Goal: Information Seeking & Learning: Check status

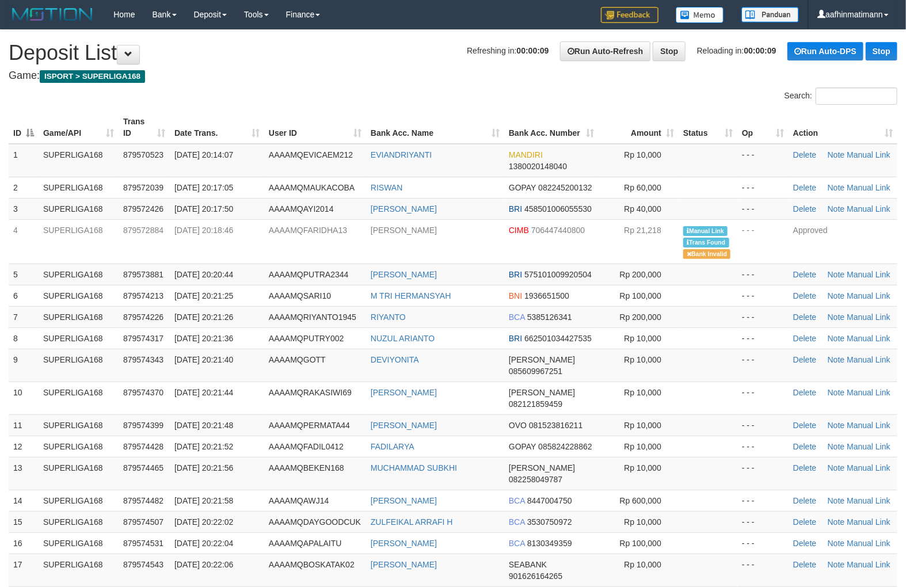
drag, startPoint x: 473, startPoint y: 101, endPoint x: 472, endPoint y: 112, distance: 11.0
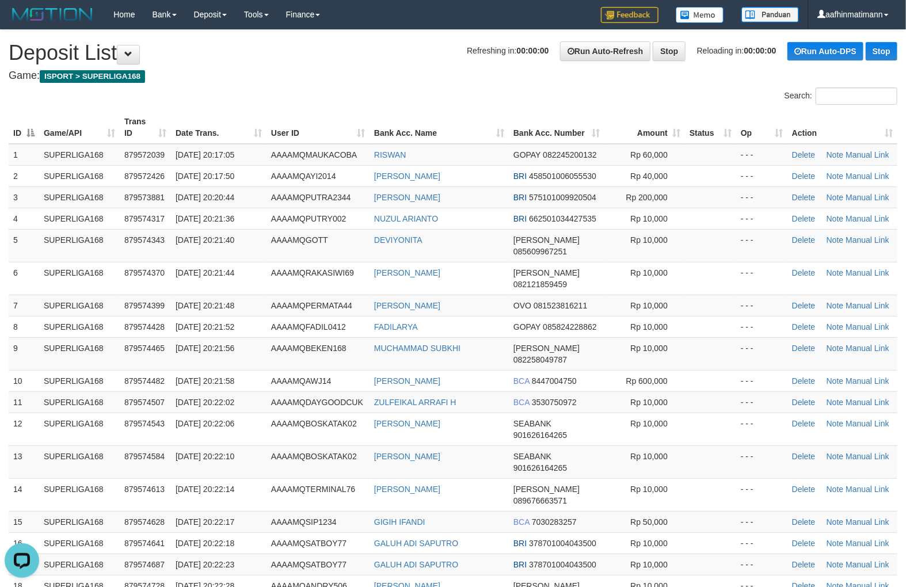
drag, startPoint x: 413, startPoint y: 91, endPoint x: 405, endPoint y: 96, distance: 9.1
click at [410, 92] on div "Search:" at bounding box center [453, 98] width 906 height 20
drag, startPoint x: 263, startPoint y: 199, endPoint x: 258, endPoint y: 204, distance: 7.4
click at [259, 203] on td "[DATE] 20:20:44" at bounding box center [219, 197] width 96 height 21
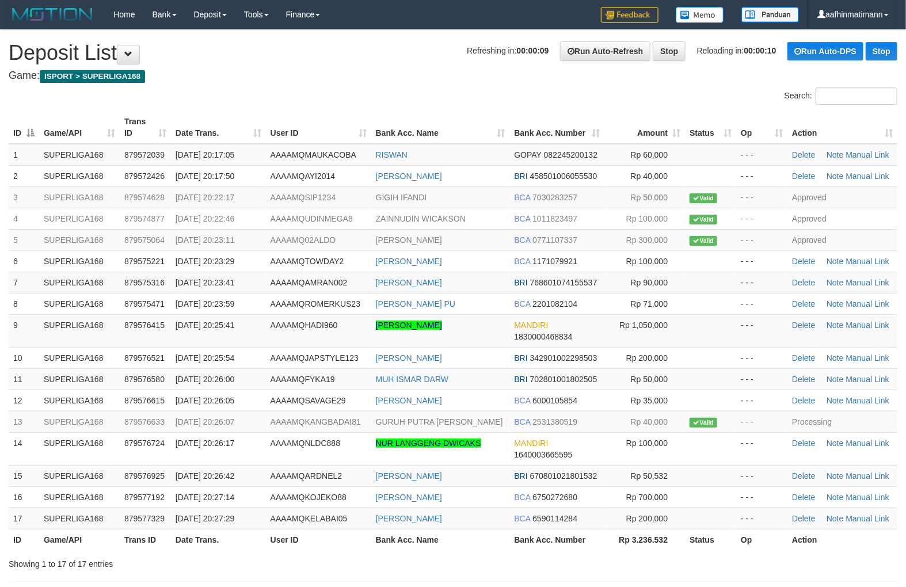
click at [484, 108] on div "ID Game/API Trans ID Date Trans. User ID Bank Acc. Name Bank Acc. Number Amount…" at bounding box center [453, 331] width 906 height 446
click at [481, 108] on div "ID Game/API Trans ID Date Trans. User ID Bank Acc. Name Bank Acc. Number Amount…" at bounding box center [453, 331] width 906 height 446
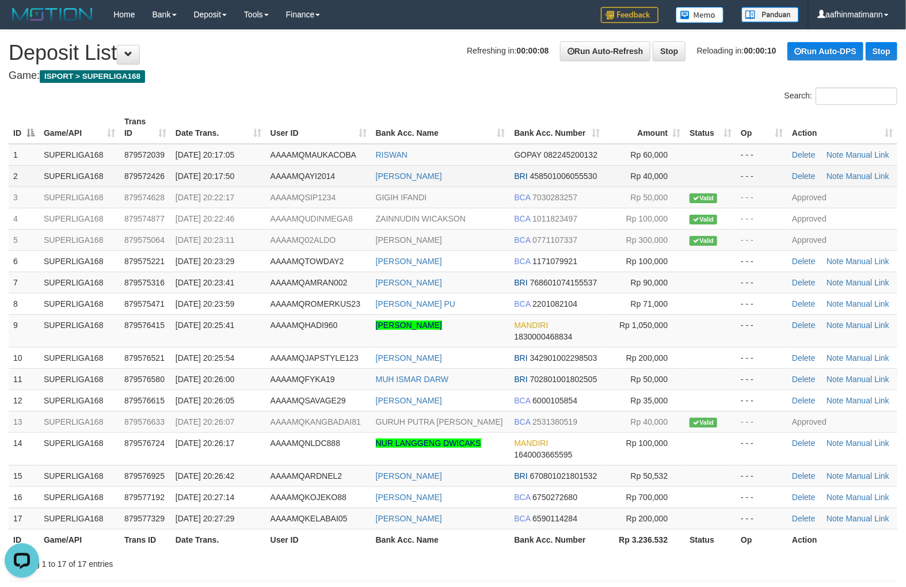
click at [258, 173] on td "[DATE] 20:17:50" at bounding box center [218, 175] width 95 height 21
click at [260, 173] on td "[DATE] 20:17:50" at bounding box center [218, 175] width 95 height 21
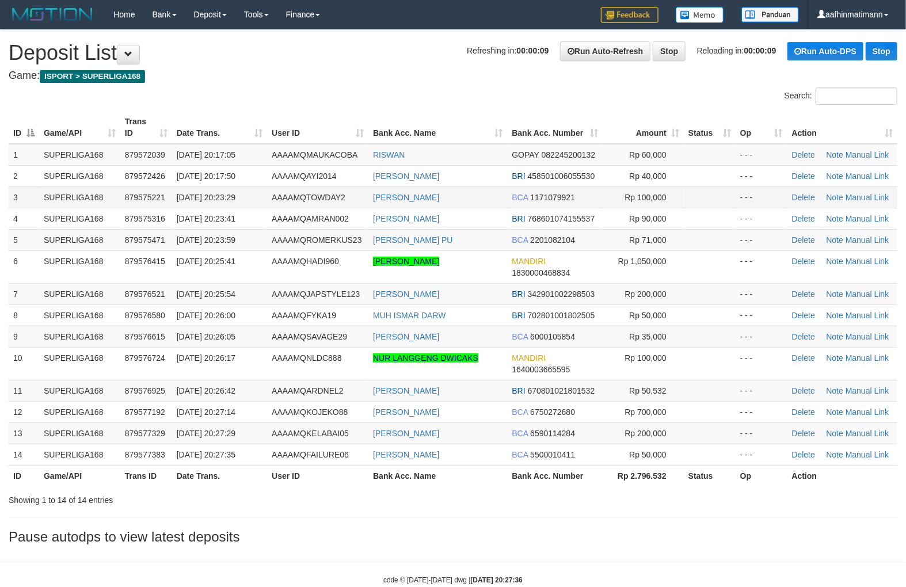
click td "[PERSON_NAME]"
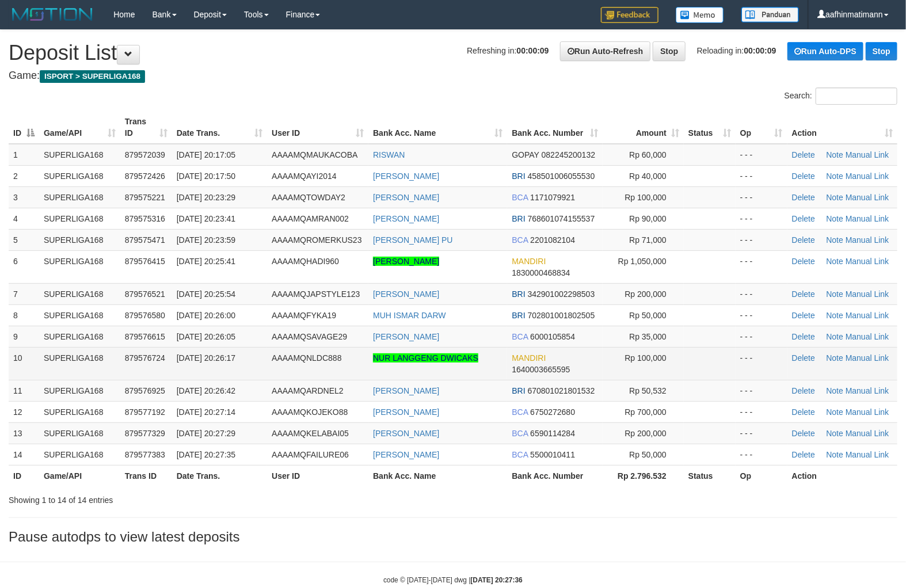
click td "879576724"
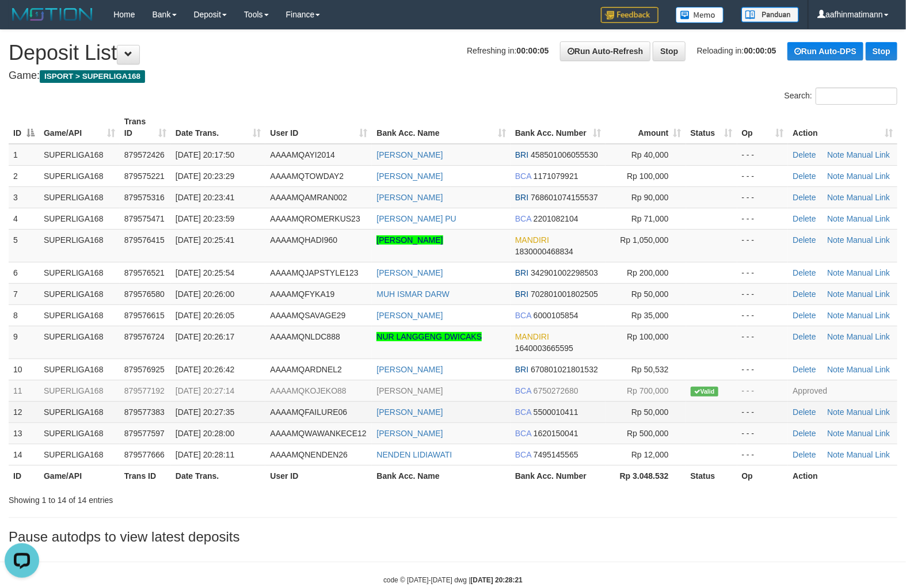
click at [532, 412] on td "BCA 5500010411" at bounding box center [558, 411] width 95 height 21
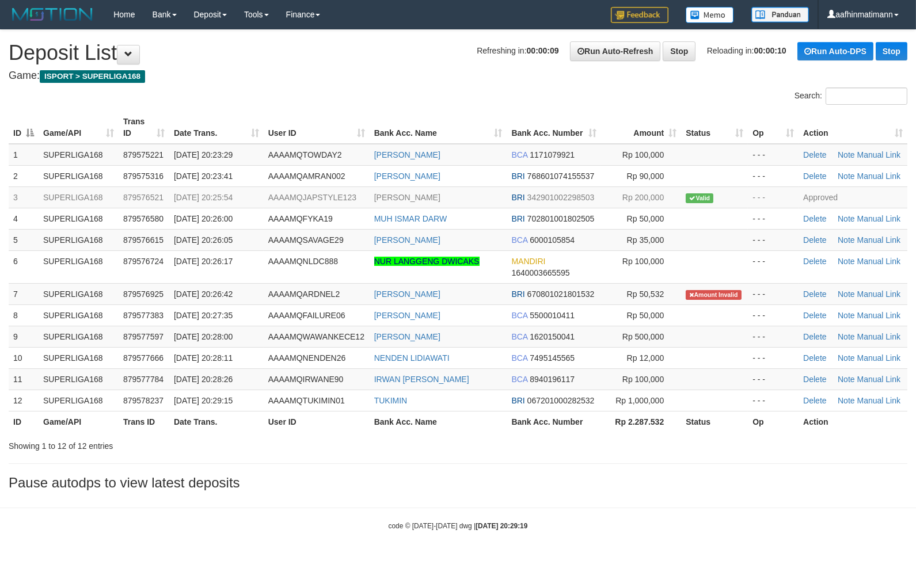
drag, startPoint x: 588, startPoint y: 462, endPoint x: 581, endPoint y: 463, distance: 6.4
click at [583, 463] on div "**********" at bounding box center [458, 263] width 916 height 466
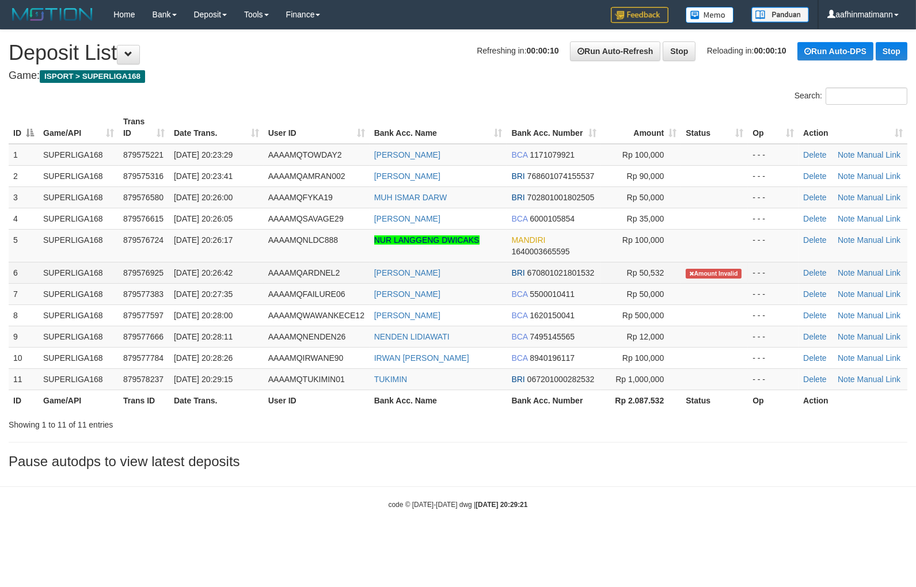
copy tr "[PERSON_NAME]"
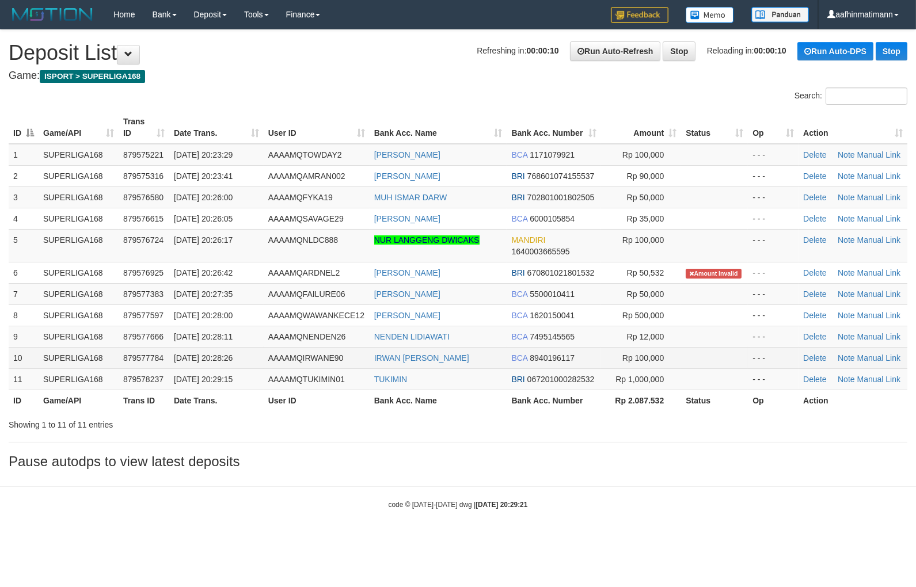
drag, startPoint x: 366, startPoint y: 279, endPoint x: 21, endPoint y: 358, distance: 353.7
click at [466, 273] on tr "6 SUPERLIGA168 879576925 01/10/2025 20:26:42 AAAAMQARDNEL2 GALENDRA SANDI BRI 6…" at bounding box center [458, 272] width 899 height 21
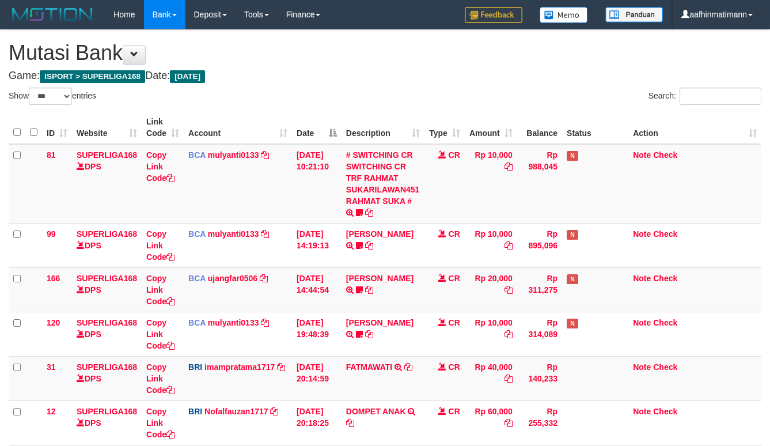
select select "***"
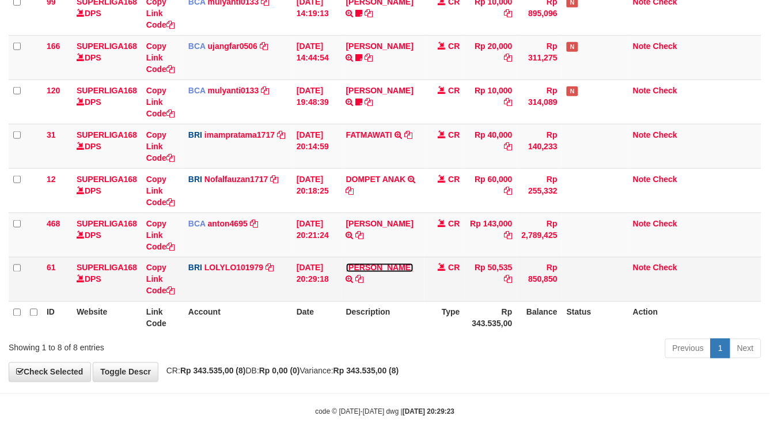
click at [381, 268] on link "[PERSON_NAME]" at bounding box center [379, 267] width 67 height 9
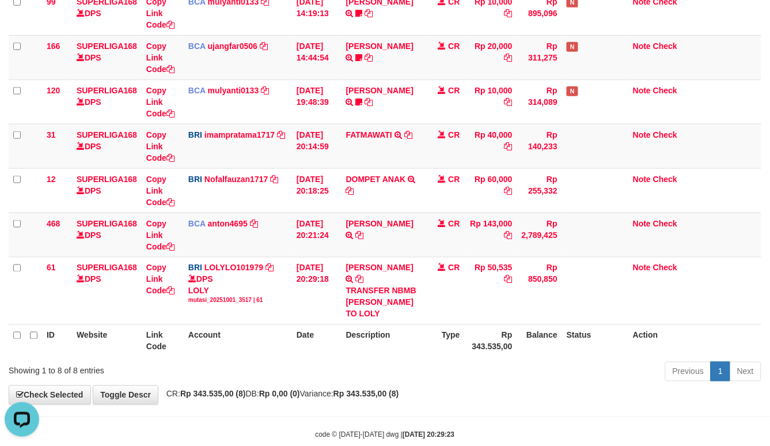
scroll to position [0, 0]
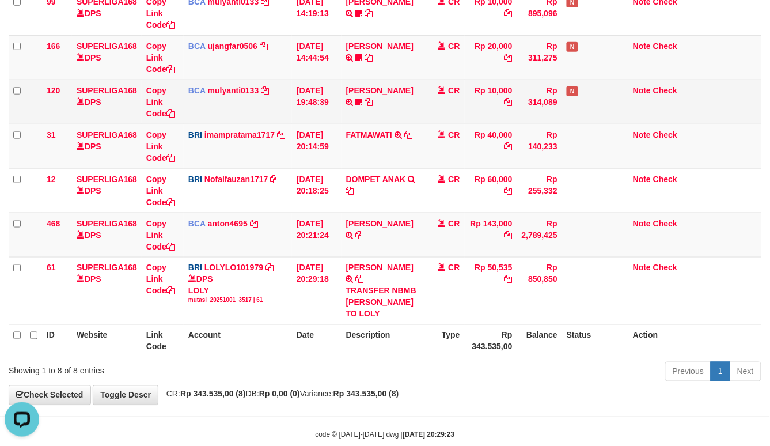
drag, startPoint x: 363, startPoint y: 75, endPoint x: 360, endPoint y: 83, distance: 7.8
click at [360, 79] on tbody "81 SUPERLIGA168 DPS Copy Link Code BCA mulyanti0133 DPS MULYANTI mutasi_2025100…" at bounding box center [385, 118] width 752 height 413
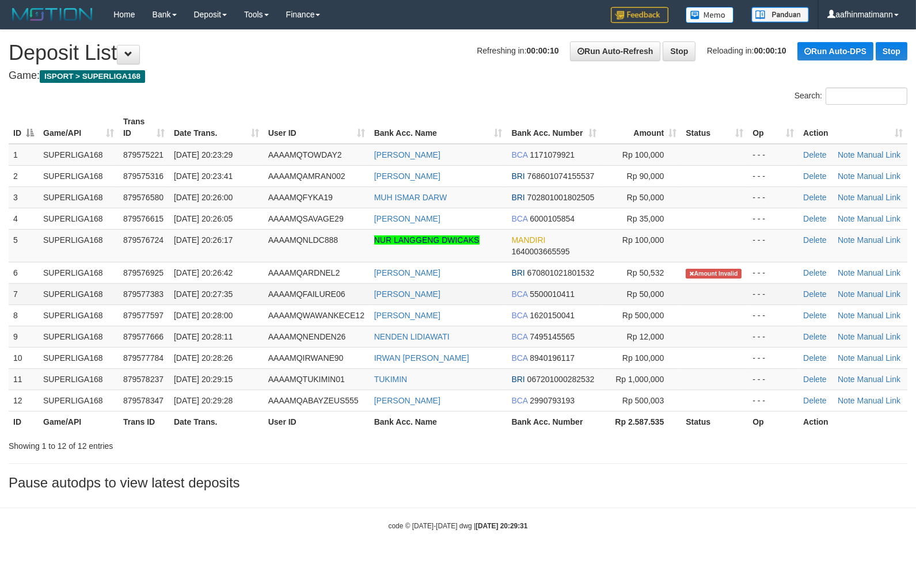
click at [342, 283] on td "AAAAMQFAILURE06" at bounding box center [317, 293] width 106 height 21
click at [301, 168] on td "AAAAMQAMRAN002" at bounding box center [317, 175] width 106 height 21
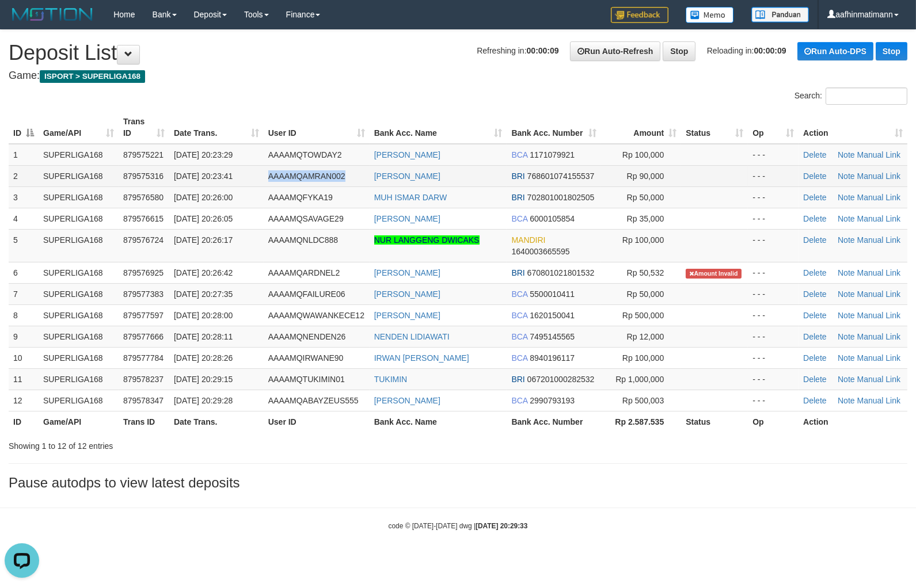
click at [301, 172] on td "AAAAMQAMRAN002" at bounding box center [317, 175] width 106 height 21
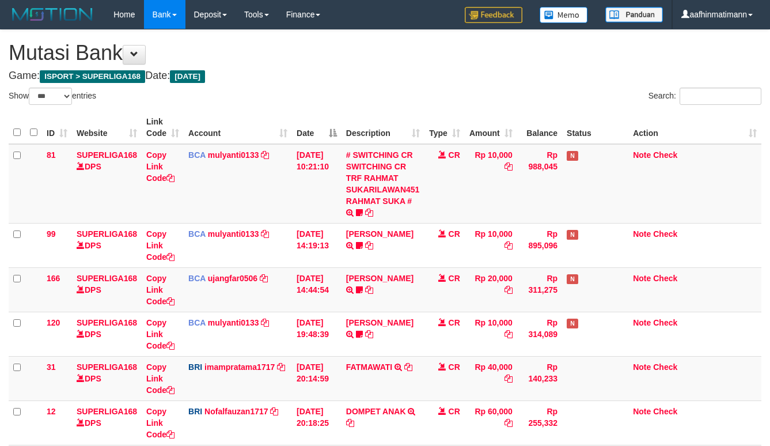
select select "***"
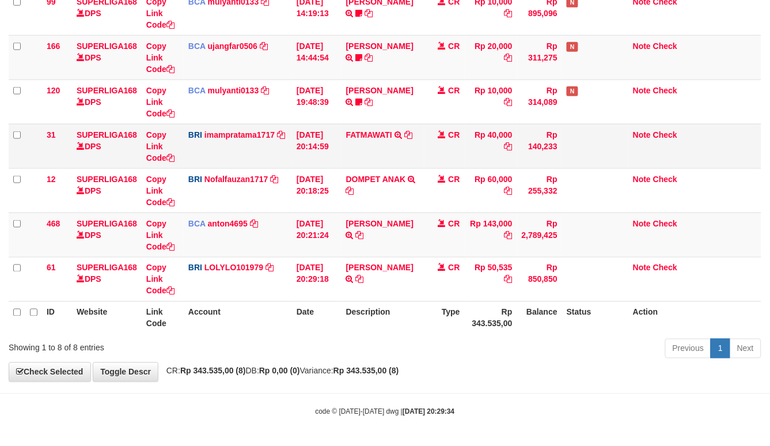
click at [515, 155] on td "Rp 40,000" at bounding box center [491, 146] width 52 height 44
click at [514, 155] on td "Rp 40,000" at bounding box center [491, 146] width 52 height 44
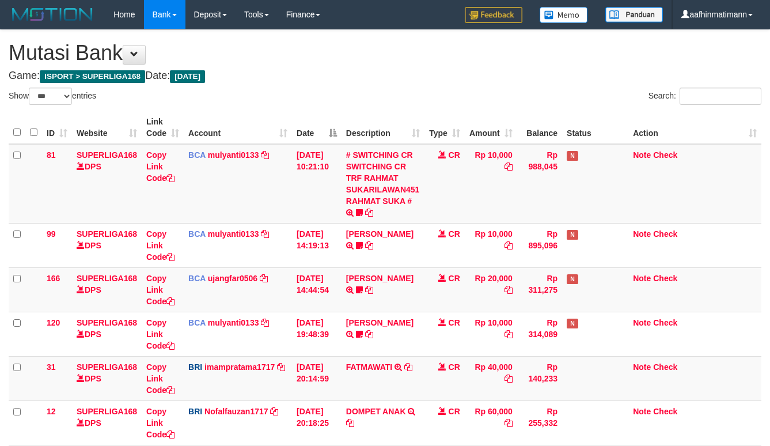
select select "***"
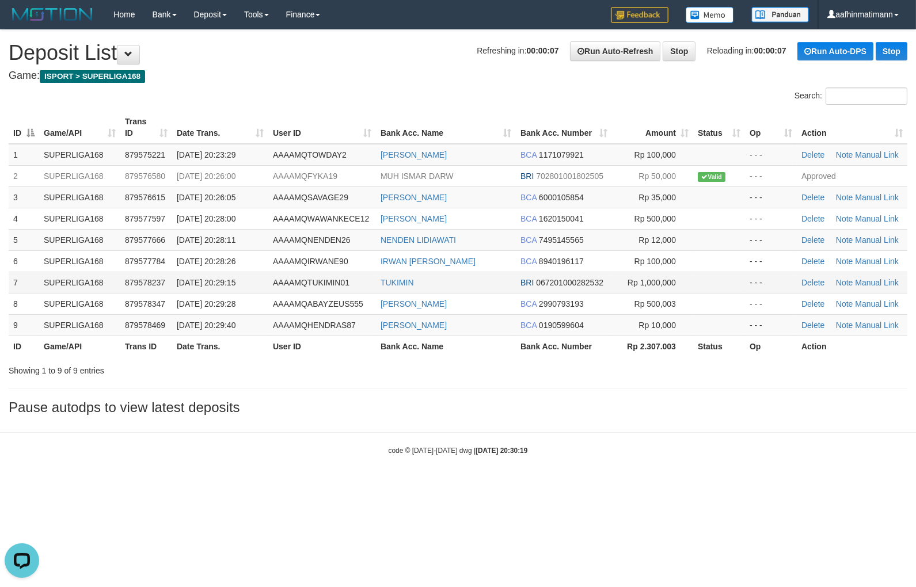
click at [318, 276] on td "AAAAMQTUKIMIN01" at bounding box center [322, 282] width 108 height 21
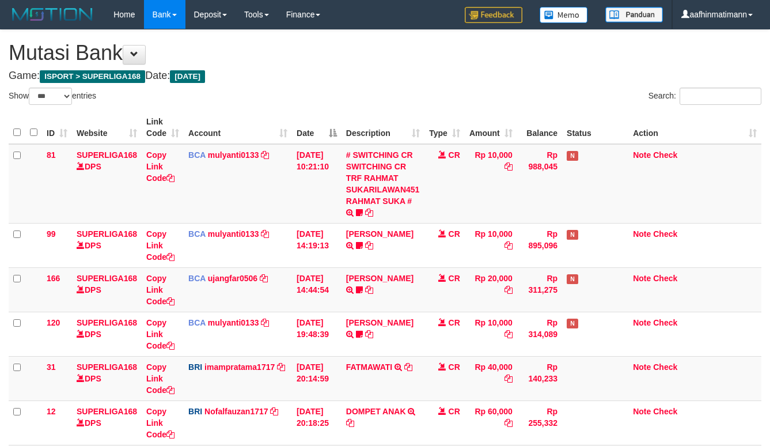
select select "***"
drag, startPoint x: 279, startPoint y: 166, endPoint x: 317, endPoint y: 216, distance: 63.7
click at [294, 173] on tr "81 SUPERLIGA168 DPS Copy Link Code BCA mulyanti0133 DPS [PERSON_NAME] mutasi_20…" at bounding box center [385, 183] width 752 height 79
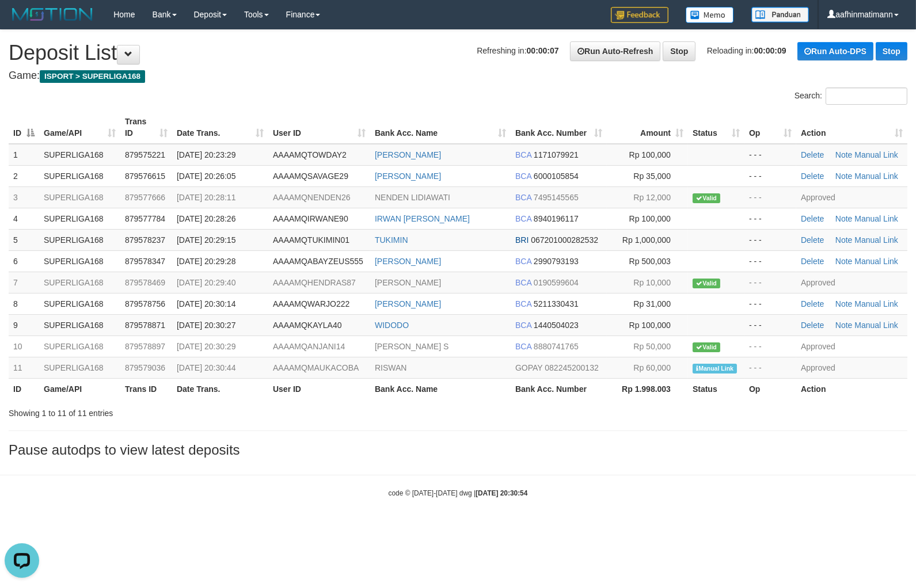
click at [666, 408] on div "Showing 1 to 11 of 11 entries" at bounding box center [458, 411] width 916 height 16
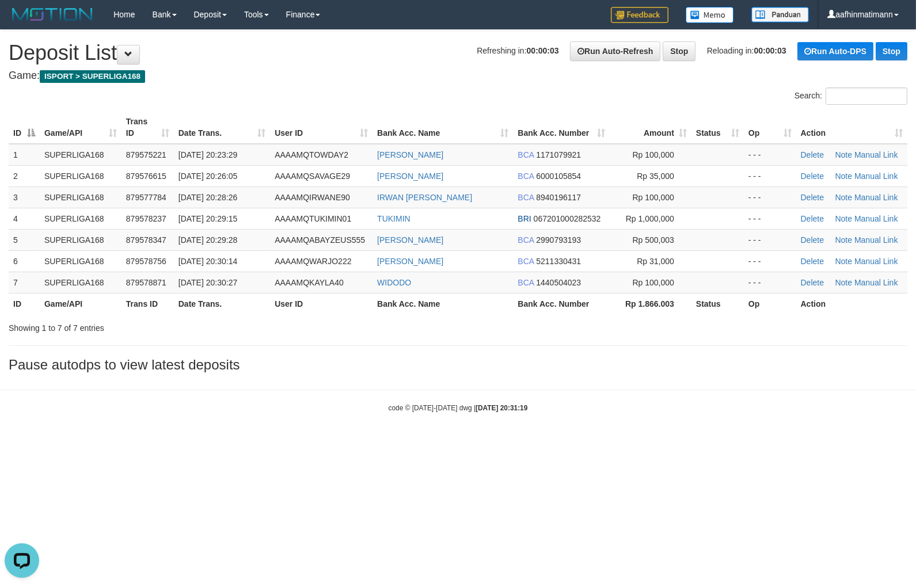
click at [510, 407] on strong "2025/10/01 20:31:19" at bounding box center [502, 408] width 52 height 8
click at [508, 406] on strong "2025/10/01 20:31:19" at bounding box center [502, 408] width 52 height 8
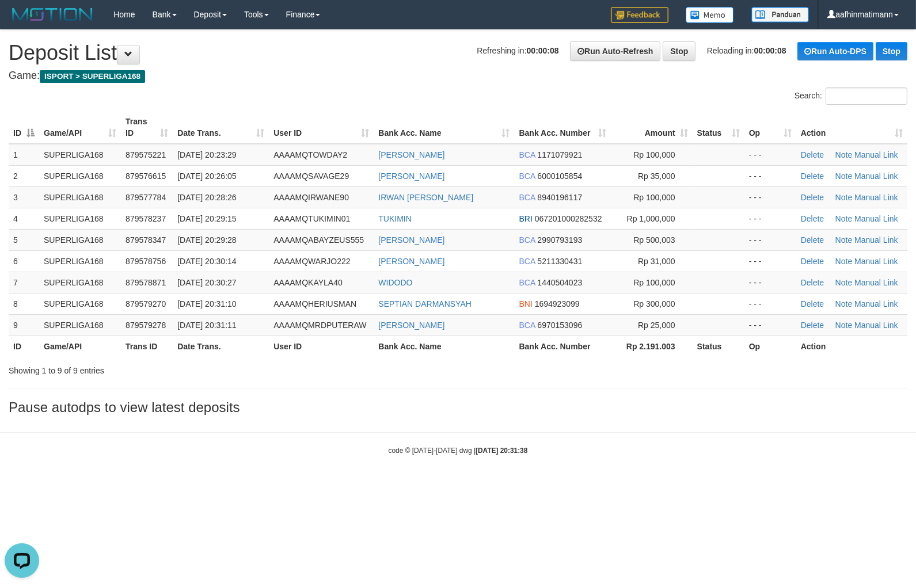
click at [215, 360] on div "Showing 1 to 9 of 9 entries" at bounding box center [191, 368] width 364 height 16
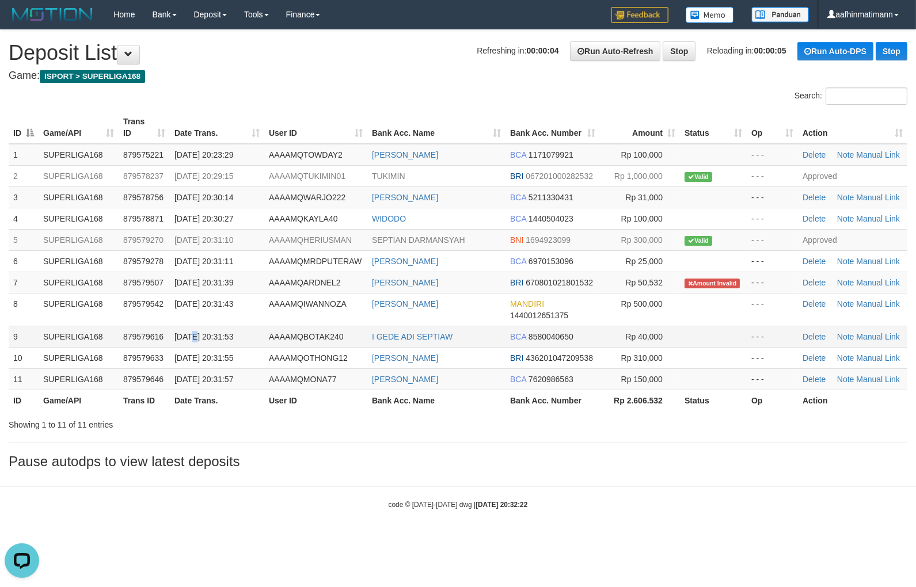
click at [193, 344] on td "[DATE] 20:31:53" at bounding box center [217, 336] width 94 height 21
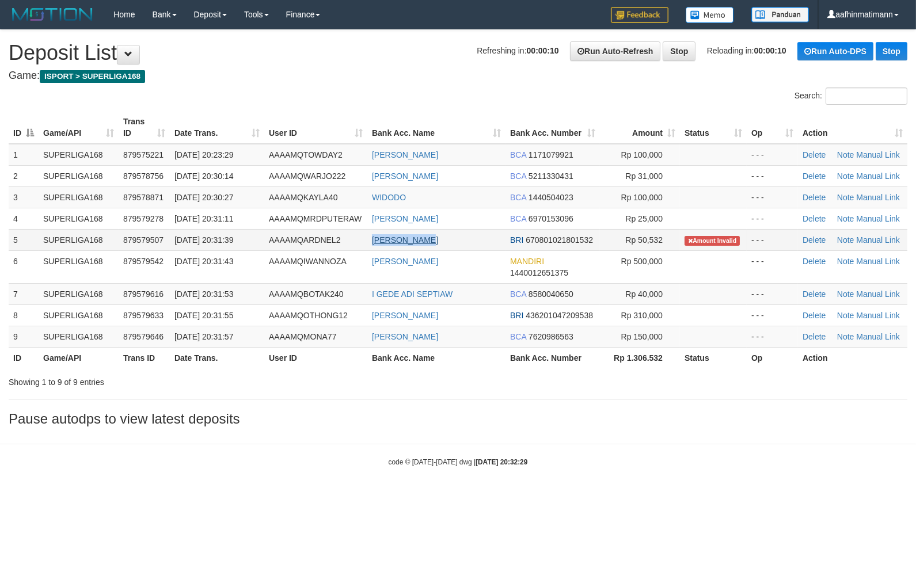
copy tr "[PERSON_NAME] SAN"
drag, startPoint x: 374, startPoint y: 244, endPoint x: 434, endPoint y: 239, distance: 60.0
click at [434, 239] on tr "5 SUPERLIGA168 879579507 01/10/2025 20:31:39 AAAAMQARDNEL2 GALENDRA SANDI BRI 6…" at bounding box center [458, 239] width 899 height 21
click at [189, 341] on td "01/10/2025 20:31:57" at bounding box center [217, 336] width 94 height 21
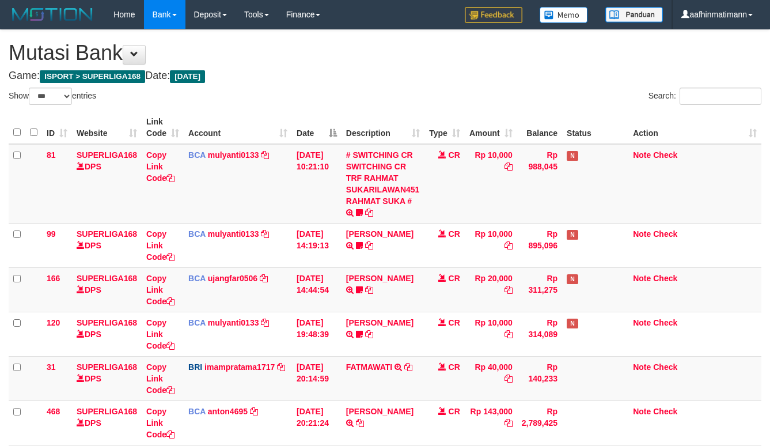
select select "***"
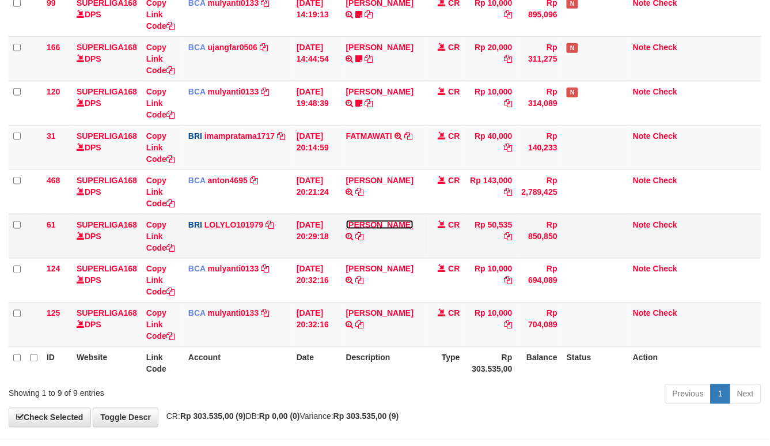
click at [367, 220] on link "[PERSON_NAME]" at bounding box center [379, 224] width 67 height 9
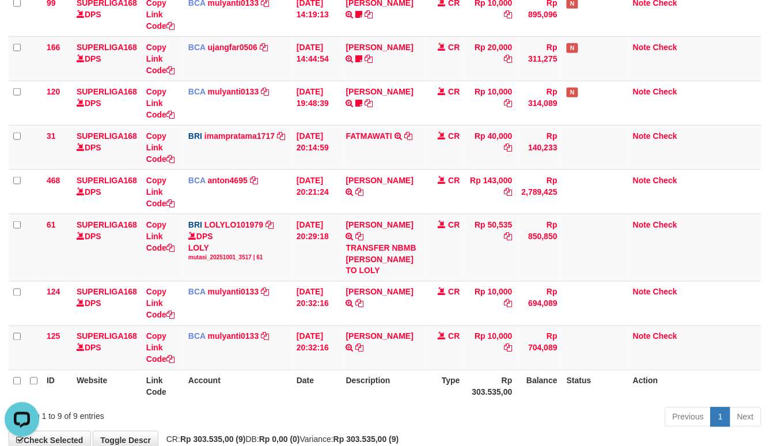
scroll to position [0, 0]
click at [352, 215] on td "GALENDRA SANDI TRANSFER NBMB GALENDRA SANDI TO LOLY" at bounding box center [382, 247] width 83 height 67
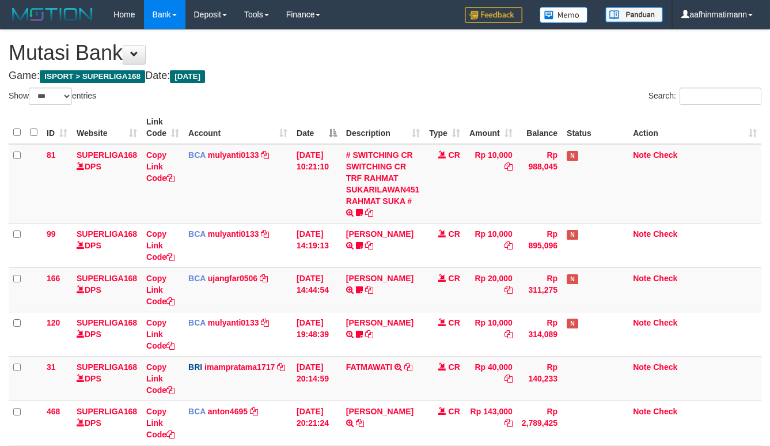
select select "***"
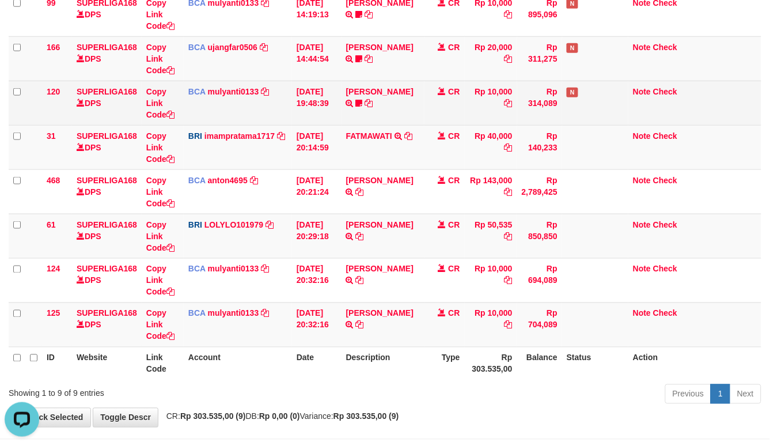
click at [321, 123] on td "01/10/2025 19:48:39" at bounding box center [317, 103] width 50 height 44
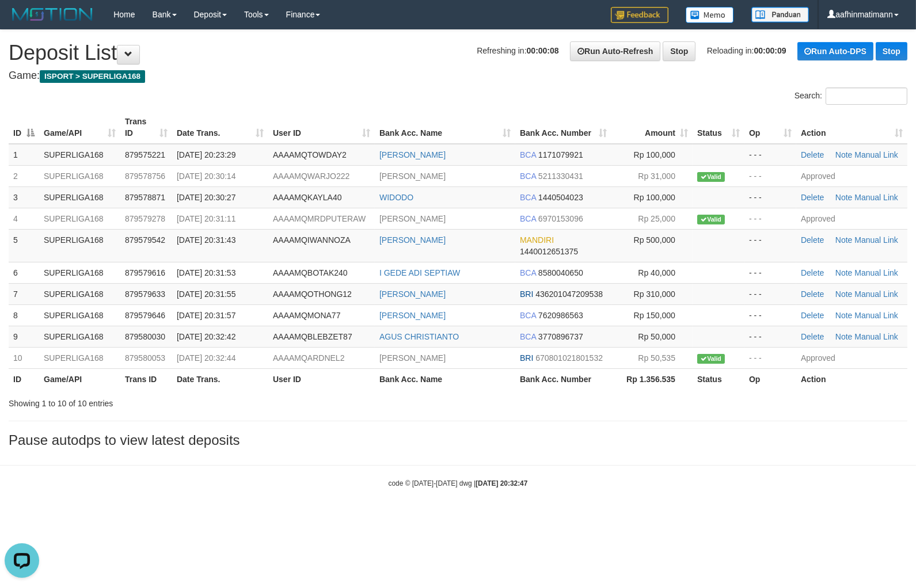
click at [425, 463] on body "Toggle navigation Home Bank Account List Load By Website Group [ISPORT] SUPERLI…" at bounding box center [458, 259] width 916 height 518
click at [430, 463] on body "Toggle navigation Home Bank Account List Load By Website Group [ISPORT] SUPERLI…" at bounding box center [458, 259] width 916 height 518
click at [336, 430] on div "**********" at bounding box center [458, 242] width 916 height 424
click at [340, 424] on div "**********" at bounding box center [458, 242] width 916 height 424
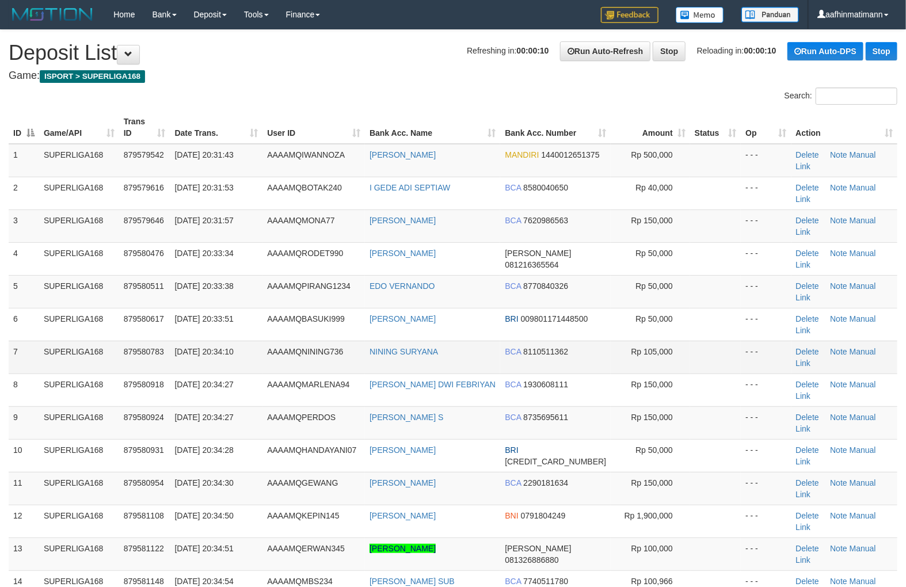
drag, startPoint x: 126, startPoint y: 302, endPoint x: 132, endPoint y: 295, distance: 9.4
click at [126, 341] on td "879580783" at bounding box center [144, 357] width 51 height 33
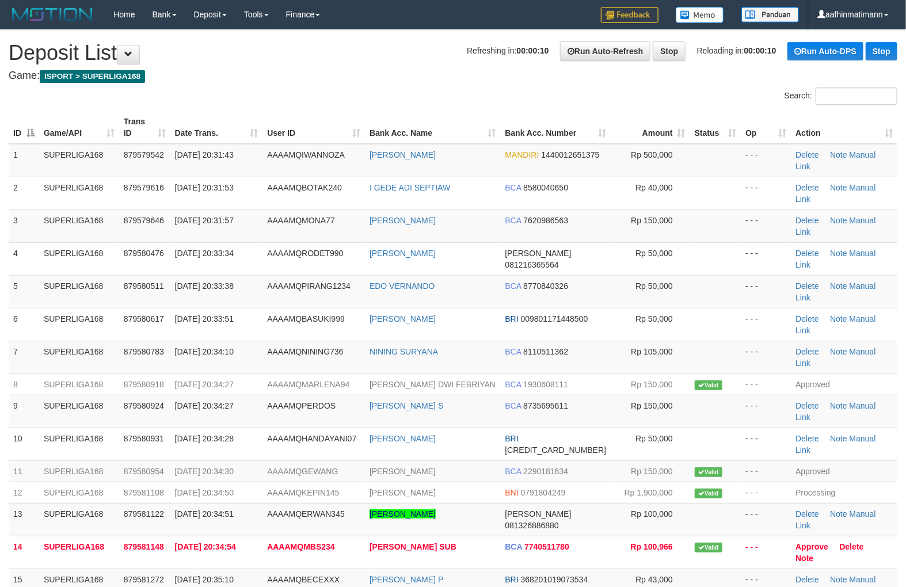
click at [450, 73] on h4 "Game: ISPORT > SUPERLIGA168" at bounding box center [453, 76] width 889 height 12
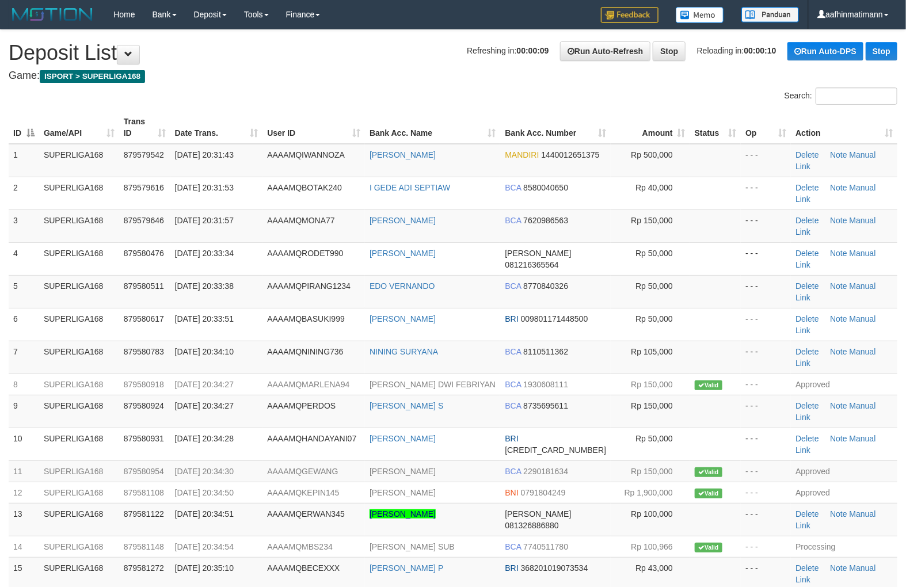
click at [447, 73] on h4 "Game: ISPORT > SUPERLIGA168" at bounding box center [453, 76] width 889 height 12
click at [280, 129] on th "User ID" at bounding box center [314, 127] width 102 height 33
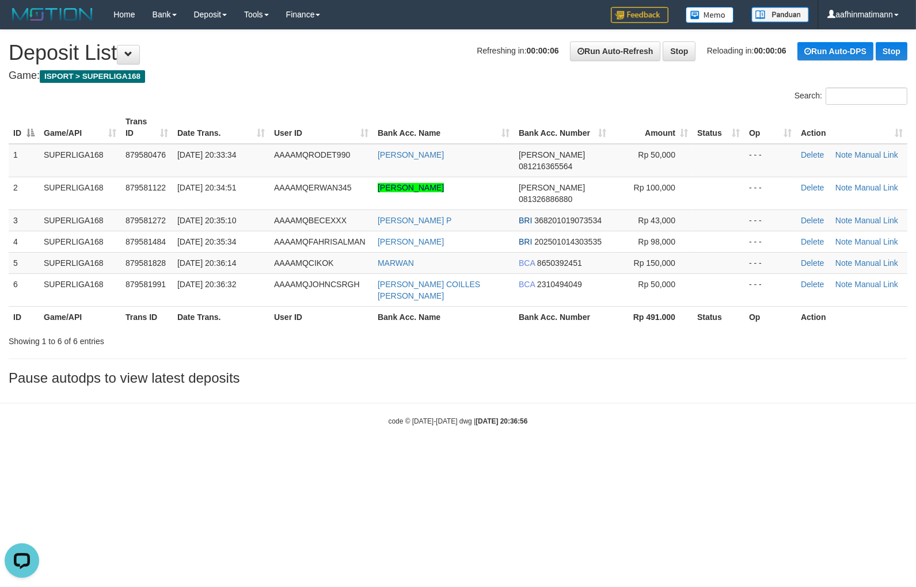
click at [386, 410] on body "Toggle navigation Home Bank Account List Load By Website Group [ISPORT] SUPERLI…" at bounding box center [458, 227] width 916 height 455
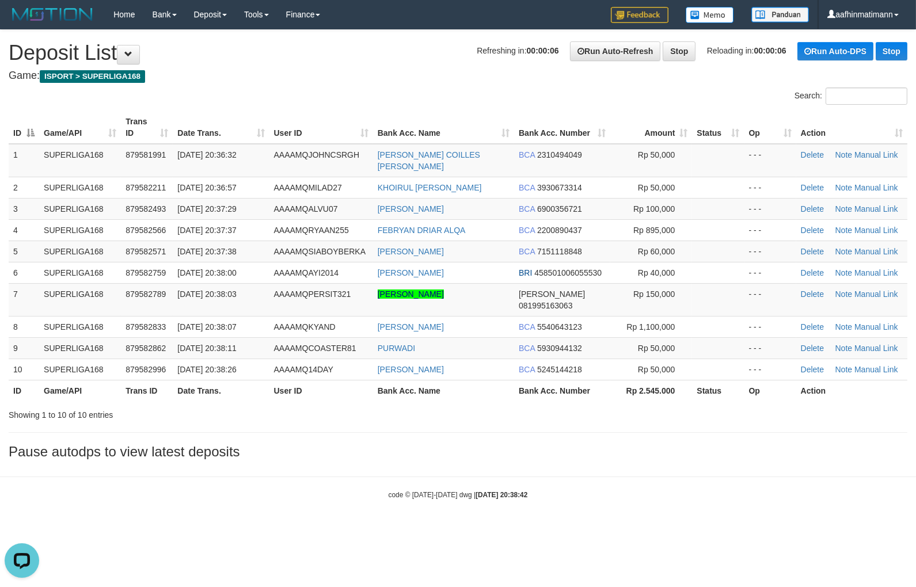
click at [173, 380] on th "Date Trans." at bounding box center [221, 390] width 96 height 21
click at [169, 380] on th "Trans ID" at bounding box center [147, 390] width 52 height 21
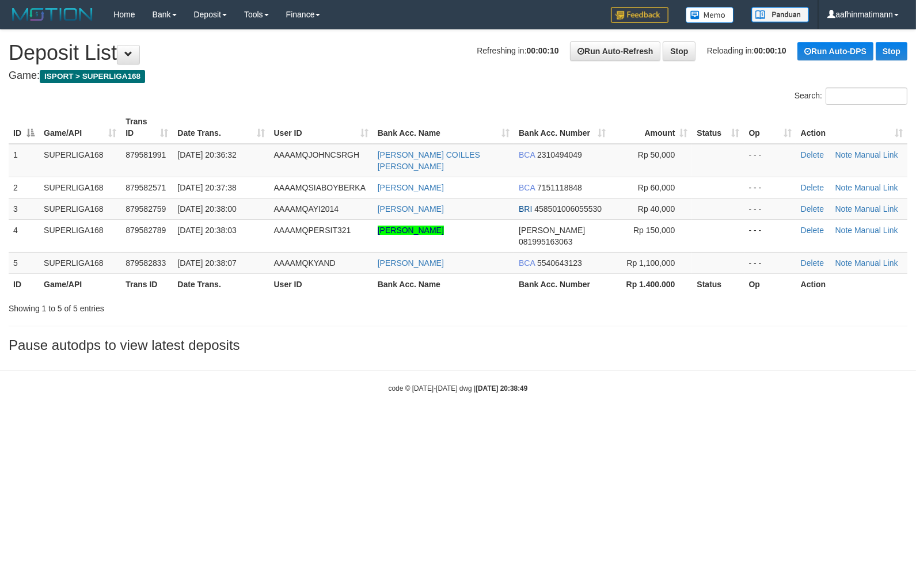
click at [261, 298] on div "Showing 1 to 5 of 5 entries" at bounding box center [191, 306] width 364 height 16
click at [146, 393] on body "Toggle navigation Home Bank Account List Load By Website Group [ISPORT] SUPERLI…" at bounding box center [458, 211] width 916 height 423
click at [433, 90] on div "Search:" at bounding box center [458, 98] width 916 height 20
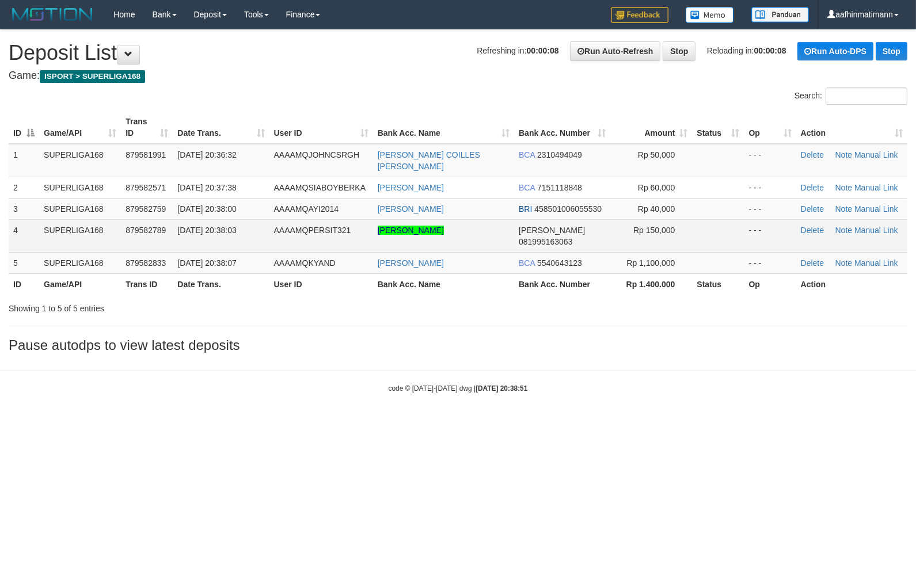
drag, startPoint x: 326, startPoint y: 219, endPoint x: 254, endPoint y: 278, distance: 92.9
click at [326, 226] on span "AAAAMQPERSIT321" at bounding box center [312, 230] width 77 height 9
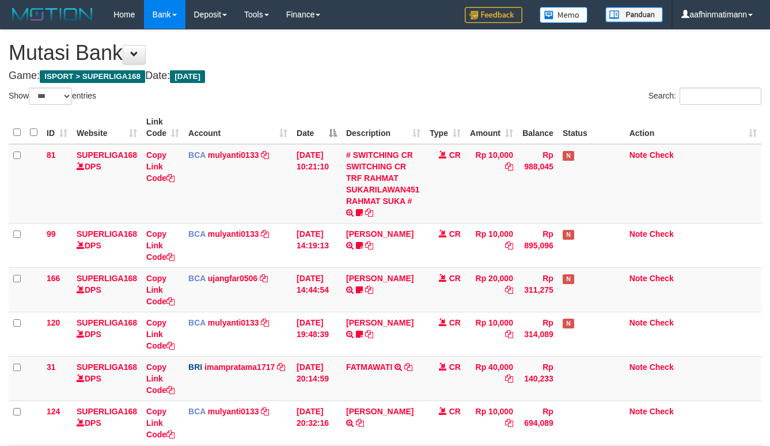
select select "***"
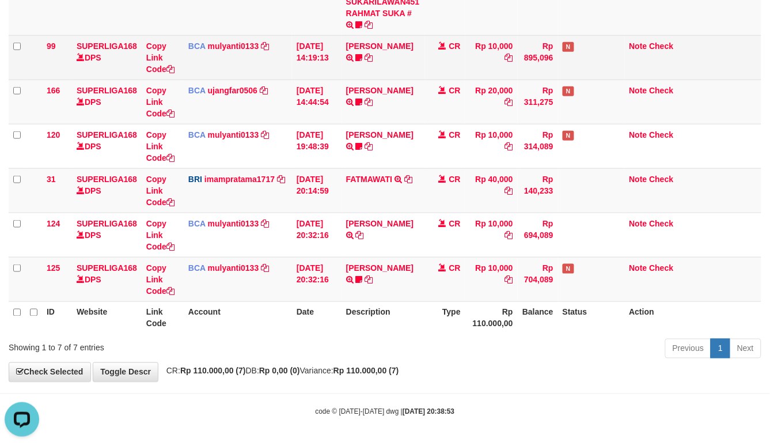
drag, startPoint x: 324, startPoint y: 81, endPoint x: 332, endPoint y: 56, distance: 26.2
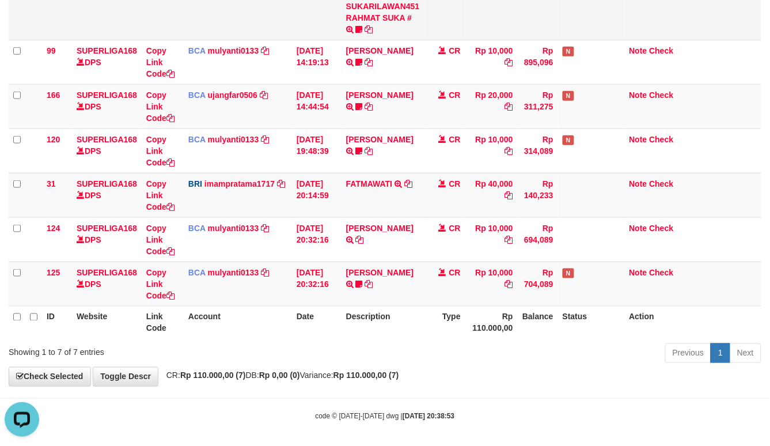
scroll to position [20, 0]
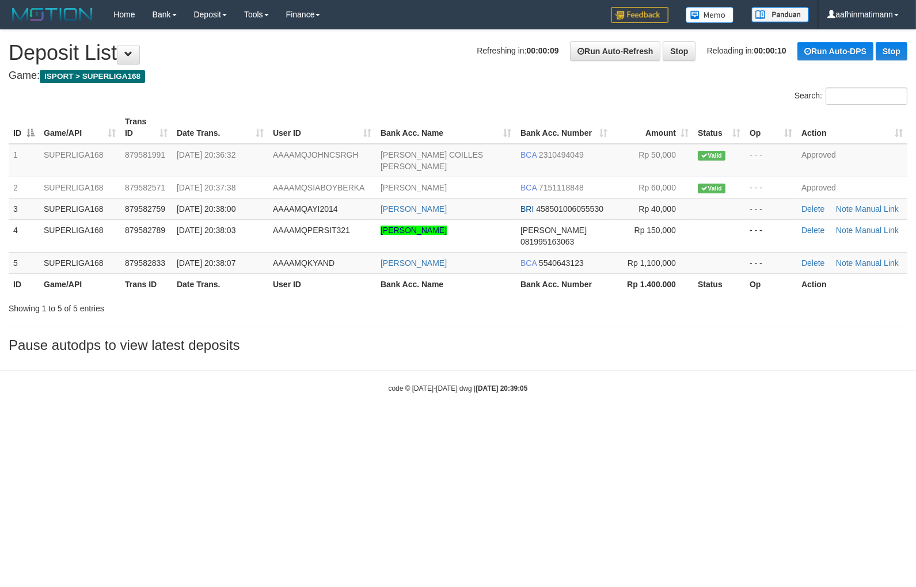
click at [199, 358] on body "Toggle navigation Home Bank Account List Load By Website Group [ISPORT] SUPERLI…" at bounding box center [458, 211] width 916 height 423
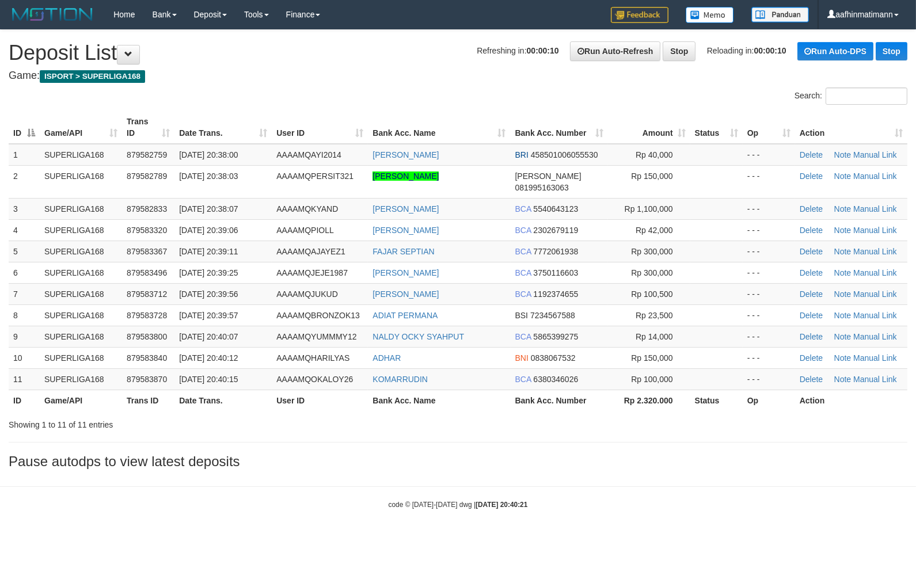
click at [486, 435] on div "**********" at bounding box center [458, 252] width 916 height 445
click at [485, 435] on div "**********" at bounding box center [458, 252] width 916 height 445
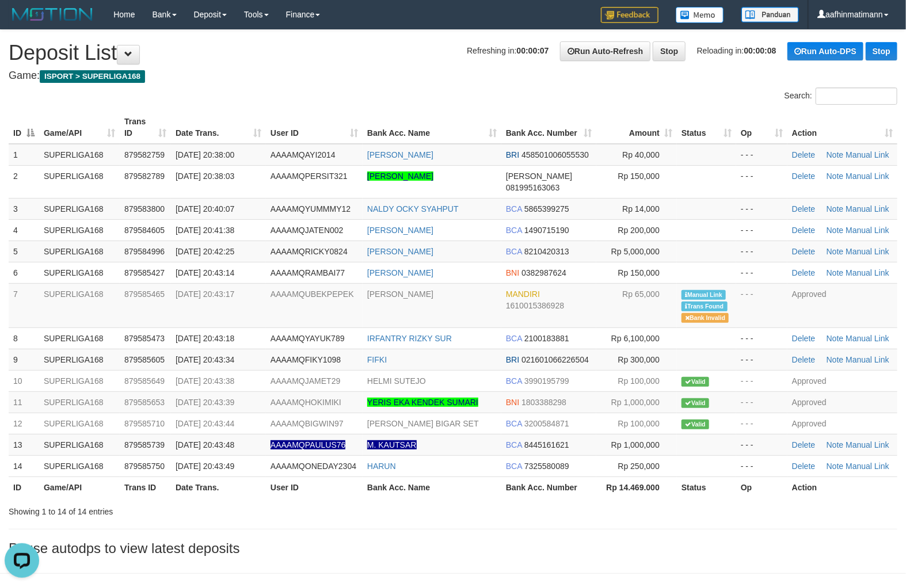
click at [410, 113] on th "Bank Acc. Name" at bounding box center [432, 127] width 139 height 33
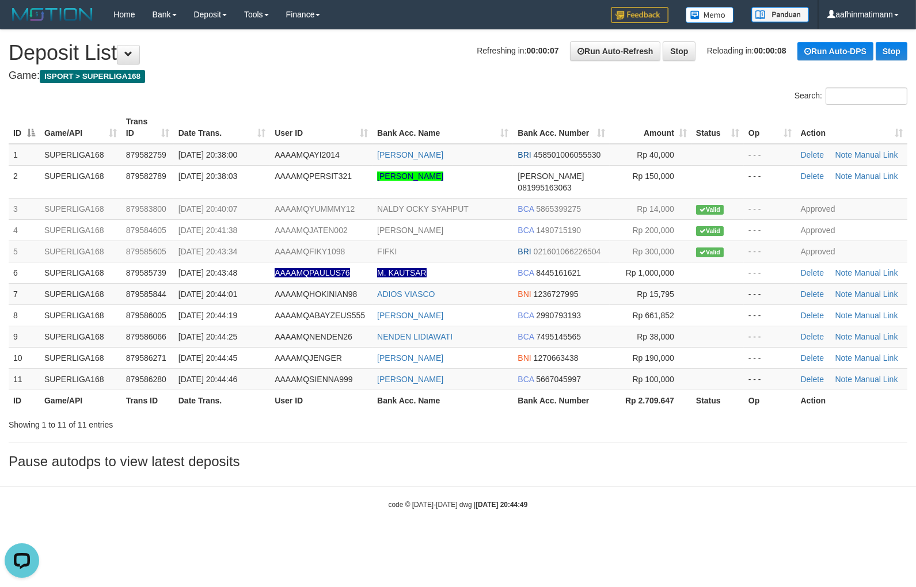
drag, startPoint x: 485, startPoint y: 531, endPoint x: 477, endPoint y: 528, distance: 8.9
click at [485, 530] on html "Toggle navigation Home Bank Account List Load By Website Group [ISPORT] SUPERLI…" at bounding box center [458, 269] width 916 height 539
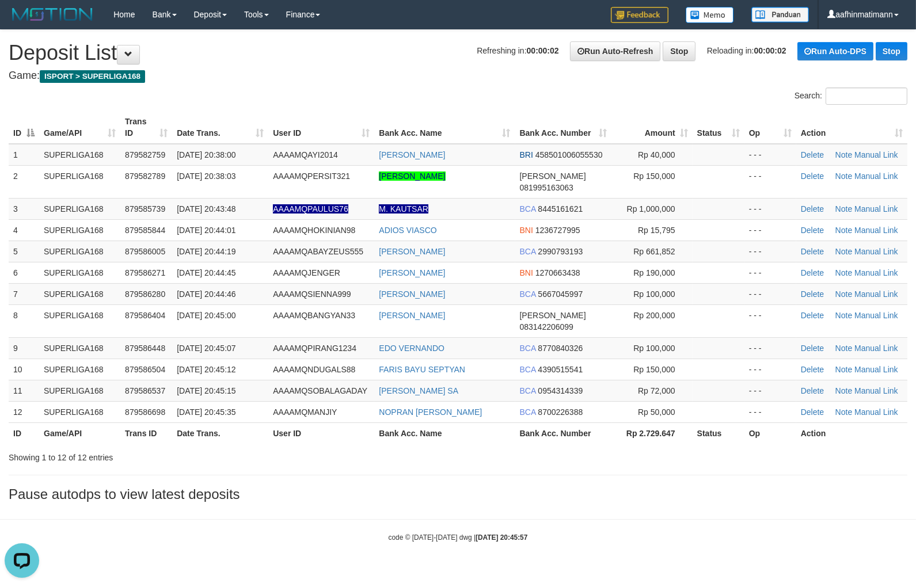
click at [286, 423] on th "User ID" at bounding box center [321, 433] width 106 height 21
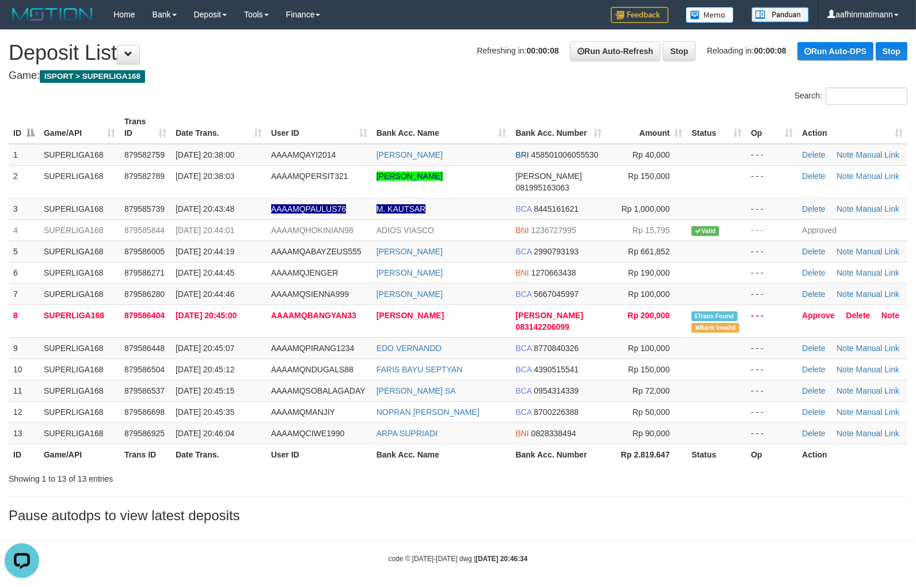
drag, startPoint x: 429, startPoint y: 104, endPoint x: 331, endPoint y: 106, distance: 98.5
click at [424, 107] on div "Search:" at bounding box center [458, 98] width 916 height 20
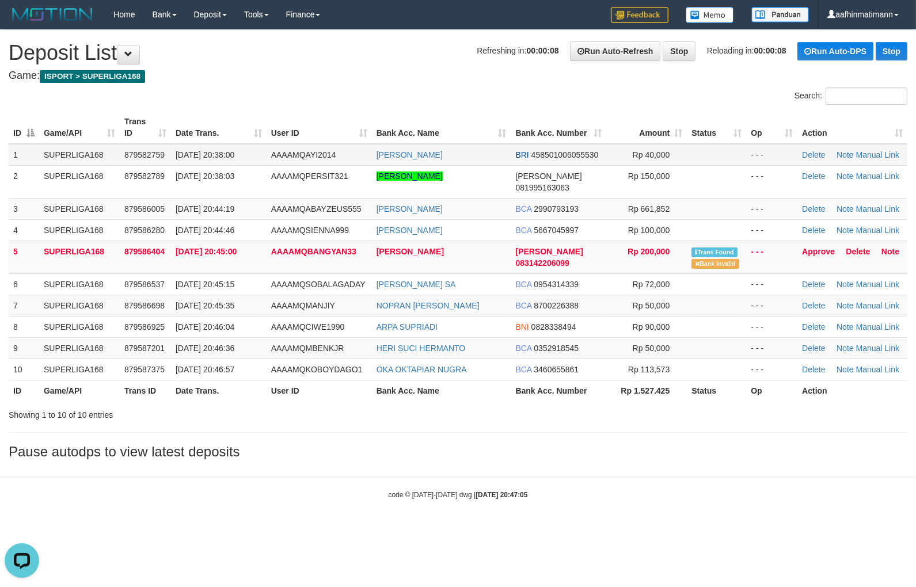
drag, startPoint x: 75, startPoint y: 151, endPoint x: 96, endPoint y: 151, distance: 20.2
click at [85, 150] on td "SUPERLIGA168" at bounding box center [79, 155] width 81 height 22
click at [812, 247] on link "Approve" at bounding box center [818, 251] width 33 height 9
click at [292, 241] on td "AAAAMQBANGYAN33" at bounding box center [319, 257] width 105 height 33
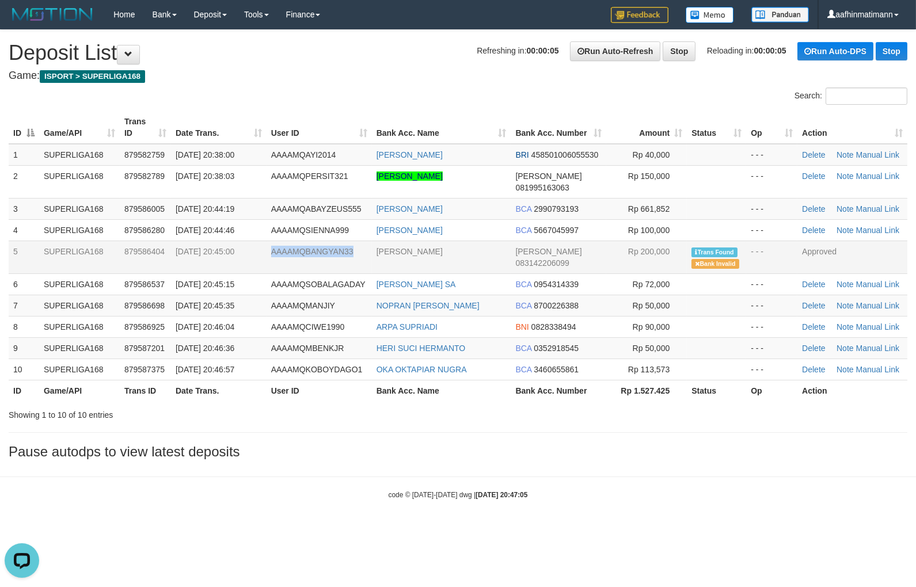
click at [292, 241] on td "AAAAMQBANGYAN33" at bounding box center [319, 257] width 105 height 33
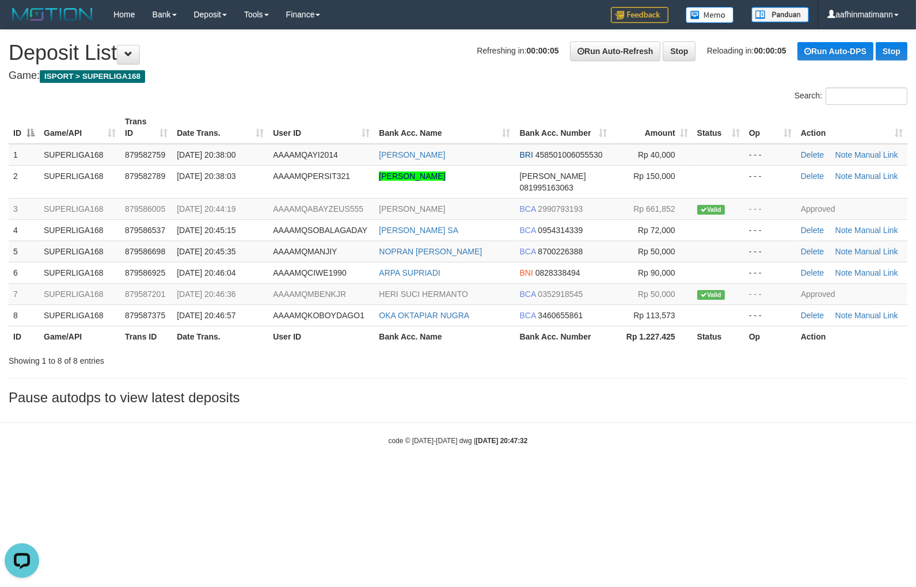
drag, startPoint x: 596, startPoint y: 370, endPoint x: 577, endPoint y: 374, distance: 19.5
click at [594, 367] on div "**********" at bounding box center [458, 220] width 916 height 381
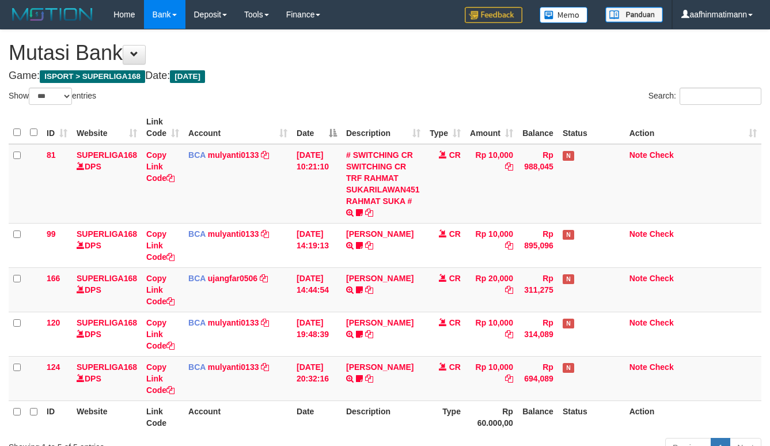
select select "***"
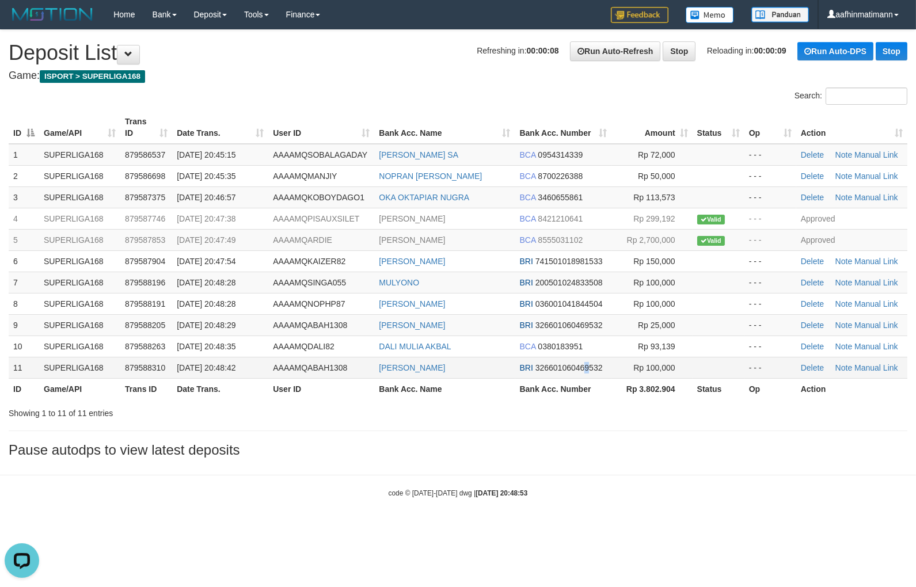
click at [586, 361] on td "BRI 326601060469532" at bounding box center [563, 367] width 96 height 21
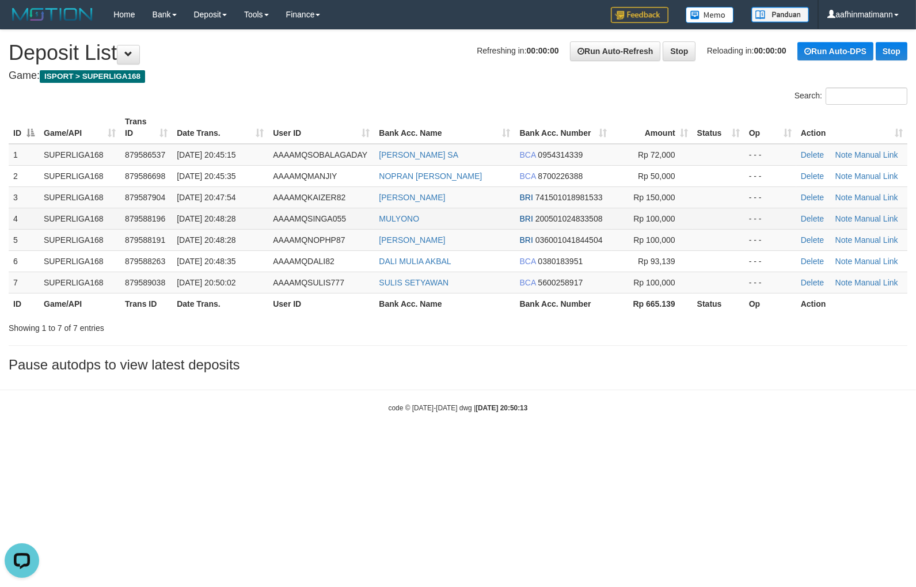
click at [245, 210] on td "01/10/2025 20:48:28" at bounding box center [220, 218] width 96 height 21
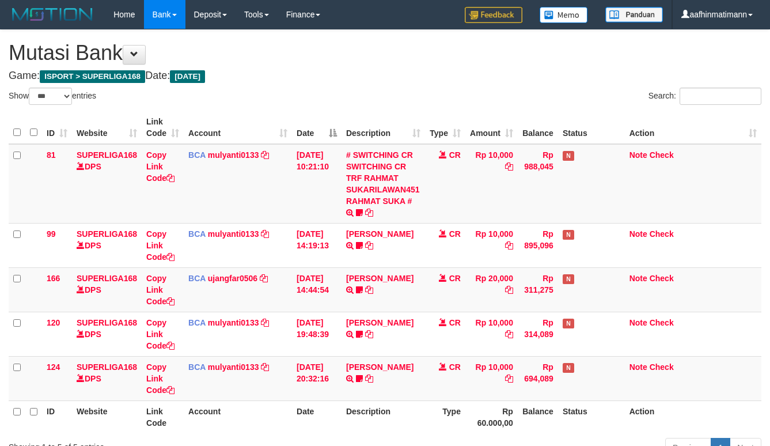
select select "***"
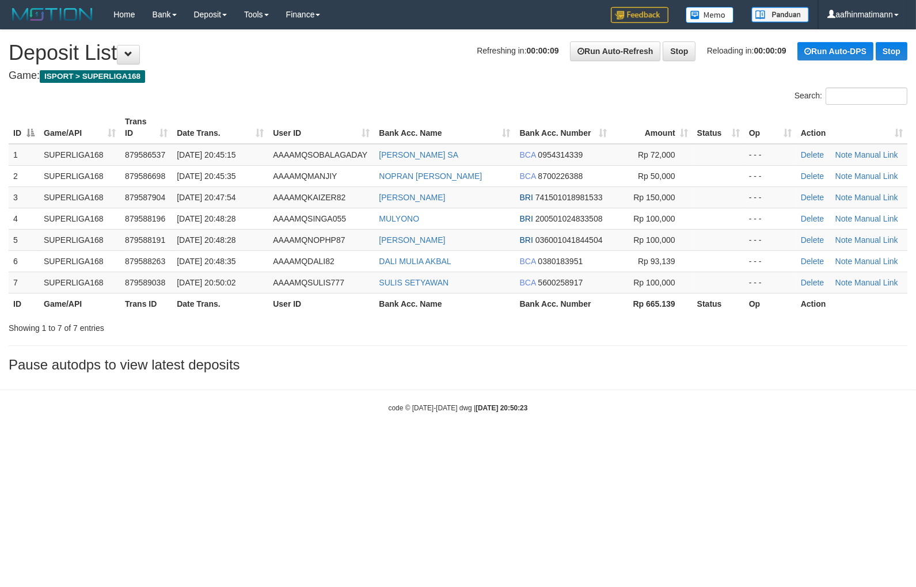
drag, startPoint x: 444, startPoint y: 77, endPoint x: 449, endPoint y: 81, distance: 6.1
click at [307, 285] on span "AAAAMQSULIS777" at bounding box center [308, 282] width 71 height 9
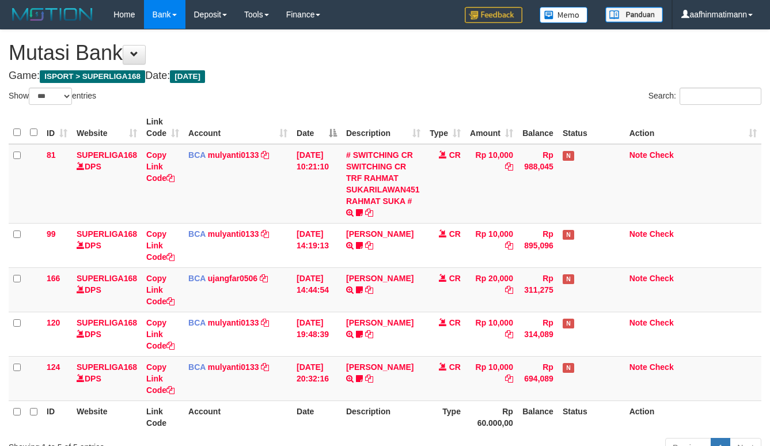
select select "***"
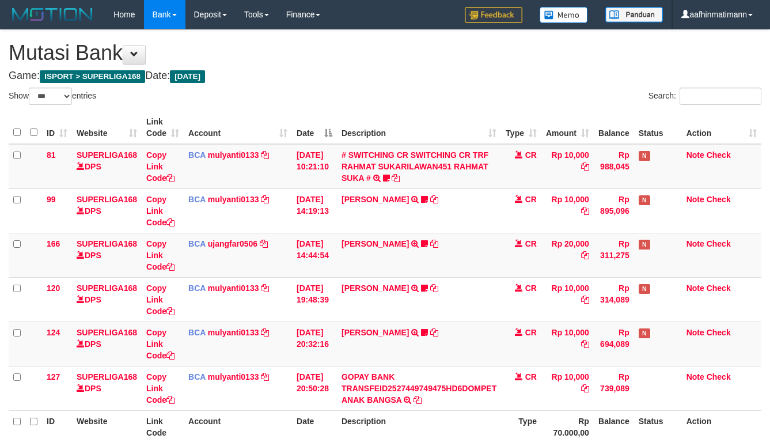
select select "***"
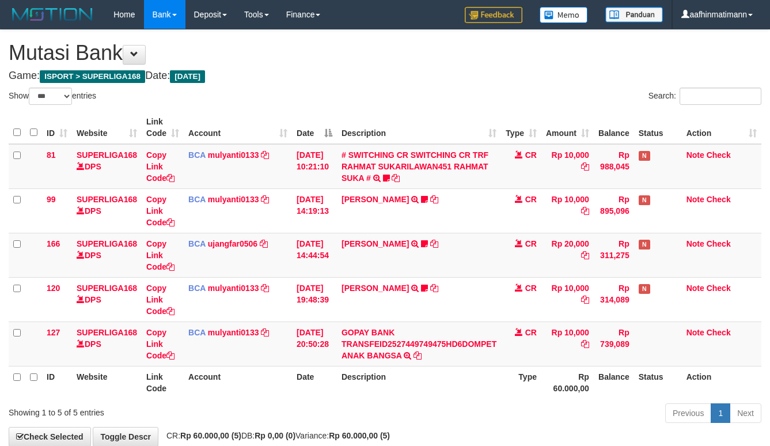
select select "***"
click at [374, 127] on th "Description" at bounding box center [419, 127] width 164 height 33
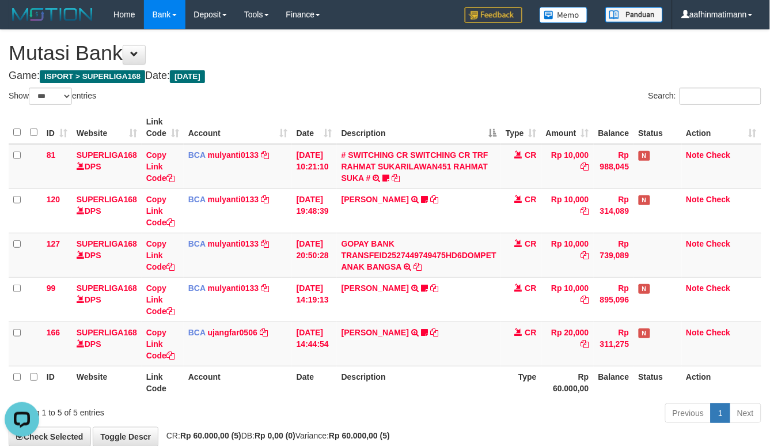
click at [373, 127] on th "Description" at bounding box center [419, 127] width 164 height 33
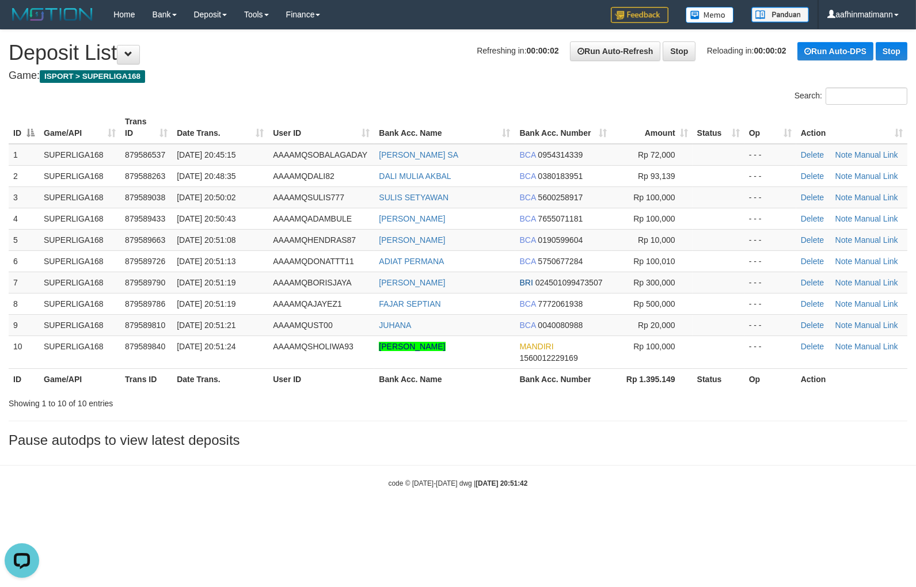
drag, startPoint x: 432, startPoint y: 71, endPoint x: 436, endPoint y: 79, distance: 8.8
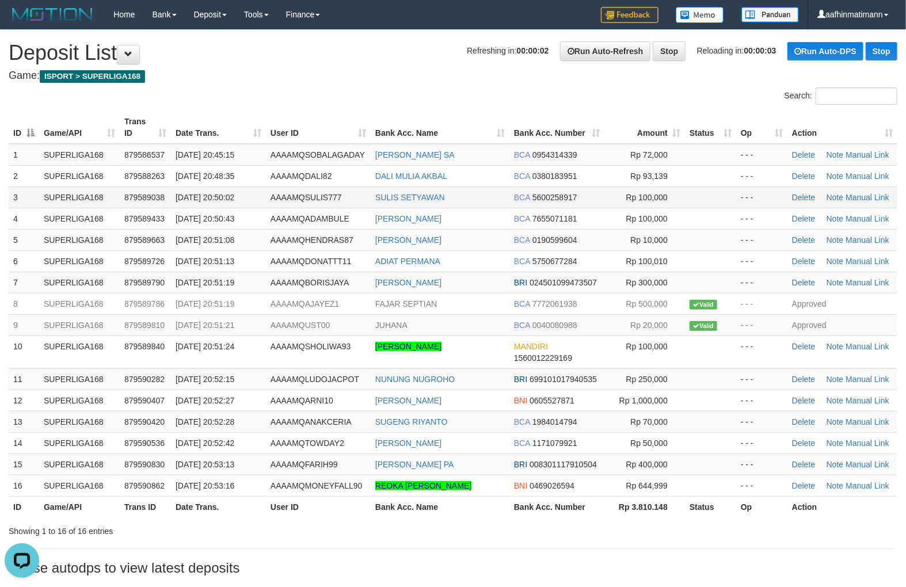
drag, startPoint x: 433, startPoint y: 99, endPoint x: 236, endPoint y: 199, distance: 220.6
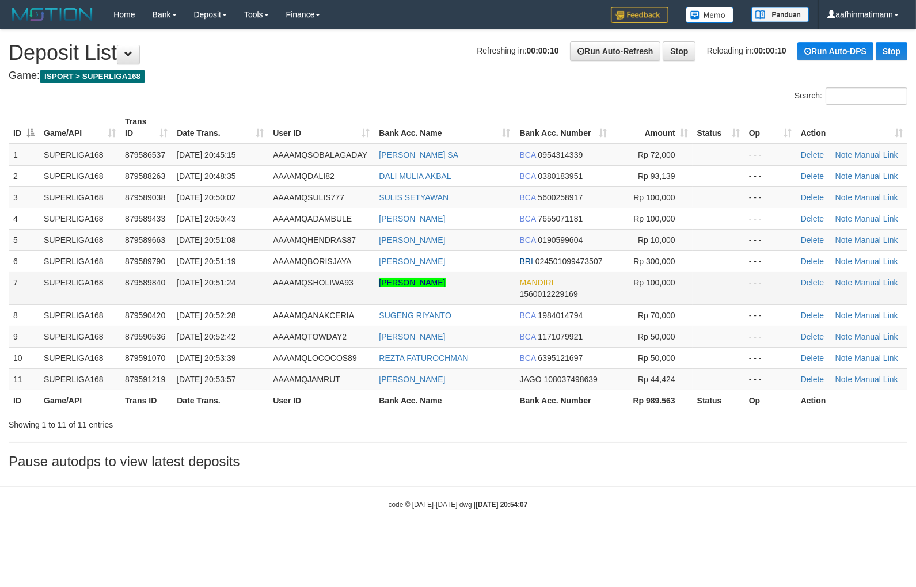
click at [145, 284] on span "879589840" at bounding box center [145, 282] width 40 height 9
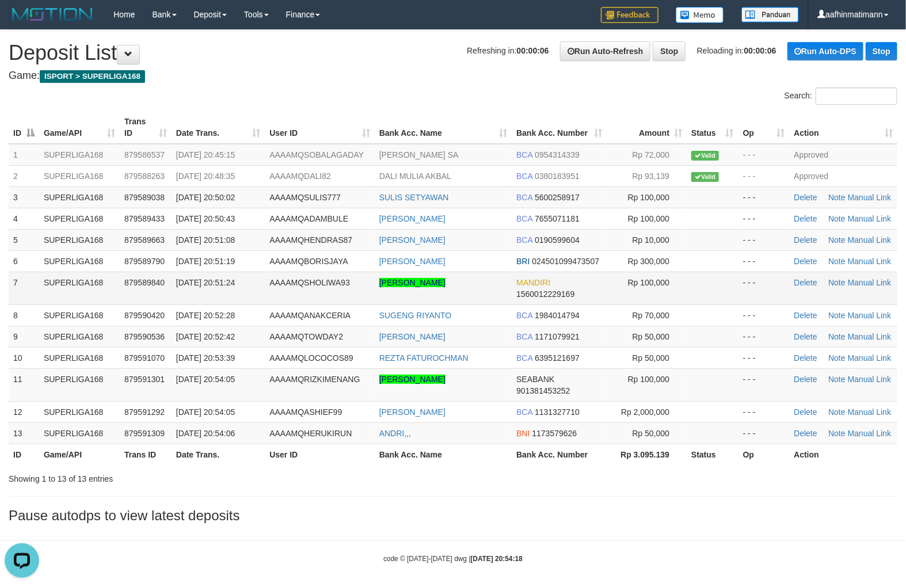
drag, startPoint x: 226, startPoint y: 304, endPoint x: 230, endPoint y: 279, distance: 25.6
click at [226, 306] on td "[DATE] 20:52:28" at bounding box center [218, 315] width 93 height 21
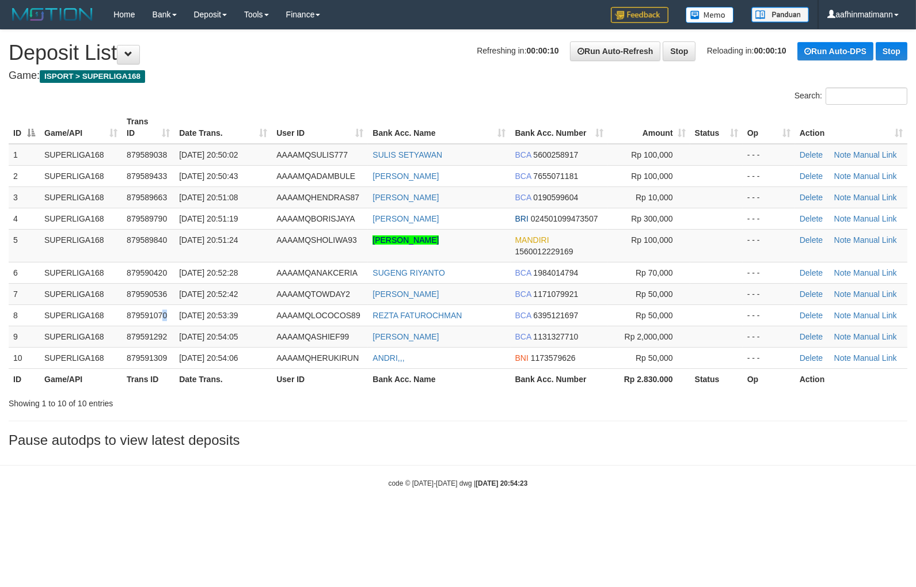
click at [165, 311] on span "879591070" at bounding box center [147, 315] width 40 height 9
click at [185, 257] on td "[DATE] 20:51:24" at bounding box center [222, 245] width 97 height 33
click at [215, 264] on td "[DATE] 20:52:28" at bounding box center [222, 272] width 97 height 21
click at [210, 271] on span "[DATE] 20:52:28" at bounding box center [208, 272] width 59 height 9
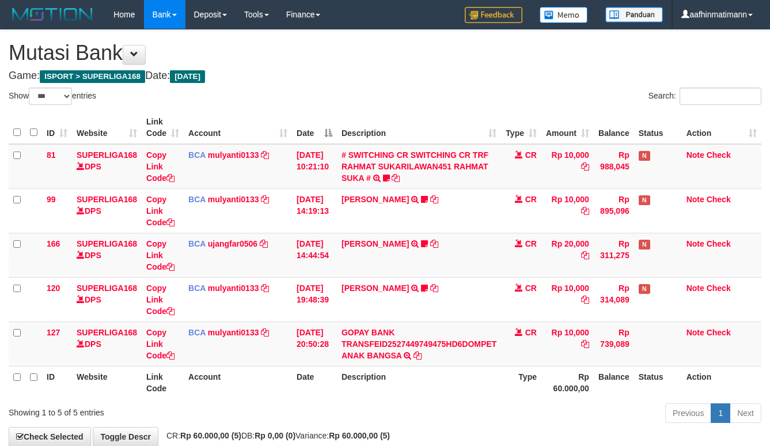
select select "***"
click at [336, 101] on div "Show ** ** ** *** entries" at bounding box center [193, 98] width 368 height 20
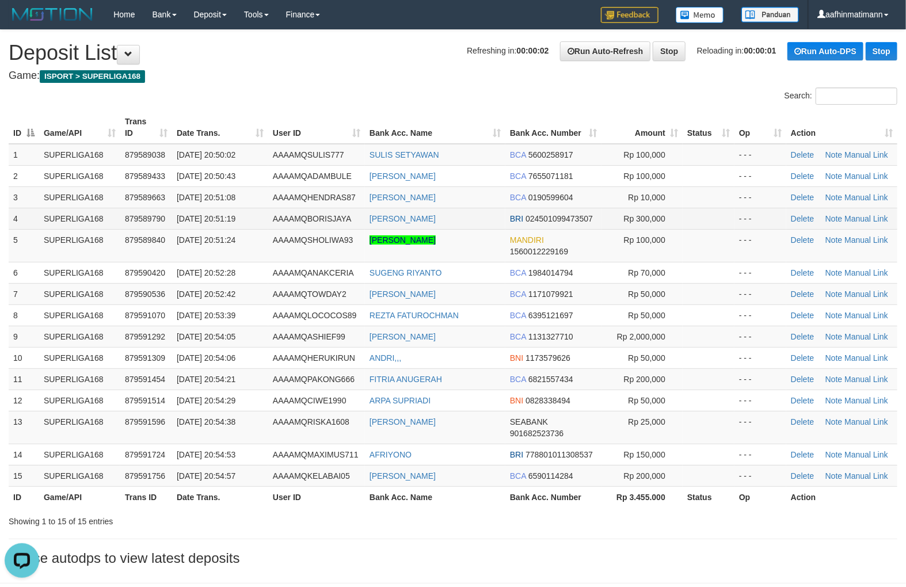
click at [264, 209] on td "[DATE] 20:51:19" at bounding box center [220, 218] width 96 height 21
